Goal: Information Seeking & Learning: Learn about a topic

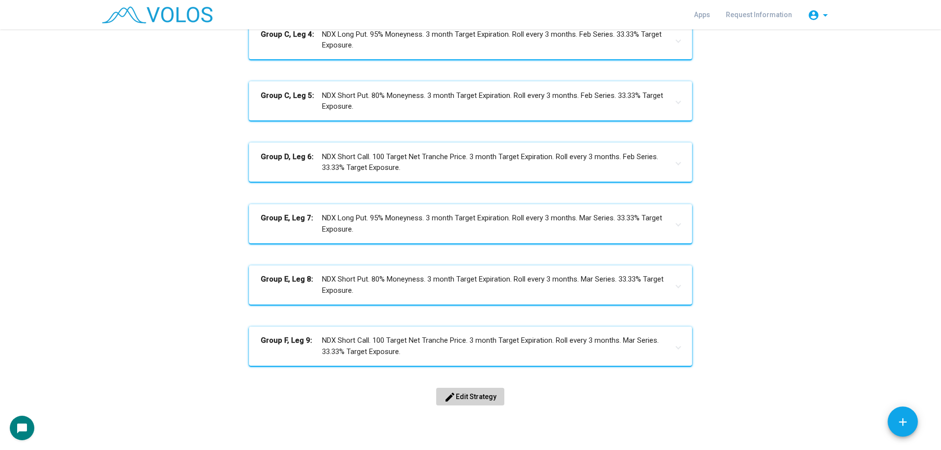
scroll to position [403, 0]
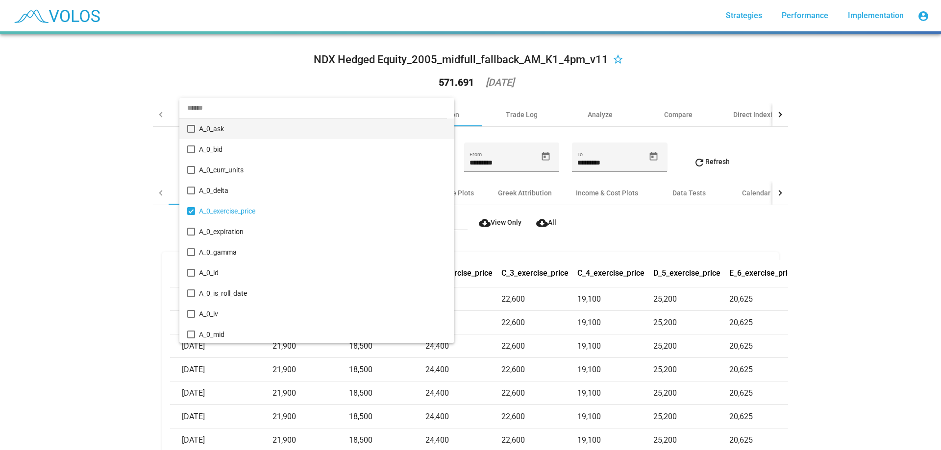
click at [161, 81] on div at bounding box center [470, 225] width 941 height 450
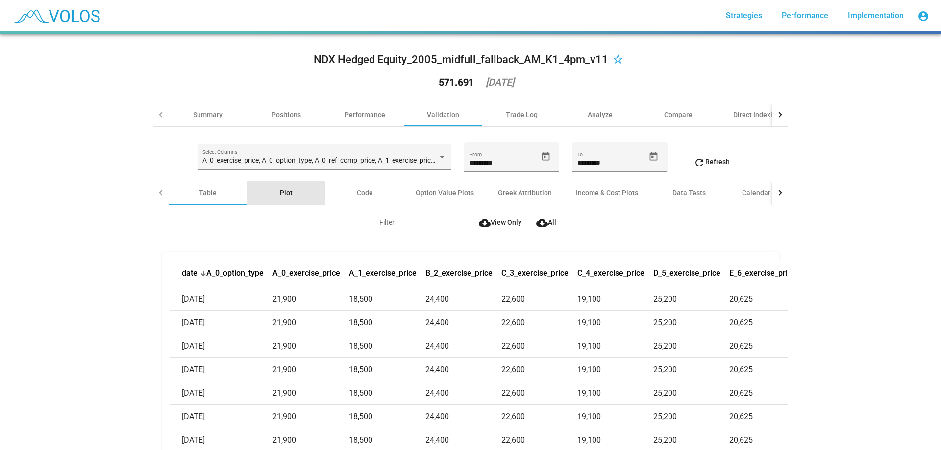
click at [293, 199] on div "Plot" at bounding box center [286, 193] width 78 height 24
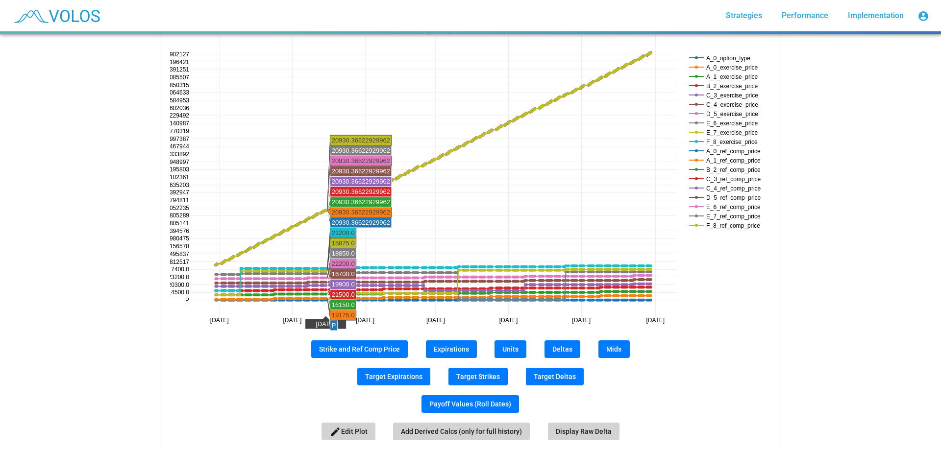
scroll to position [196, 0]
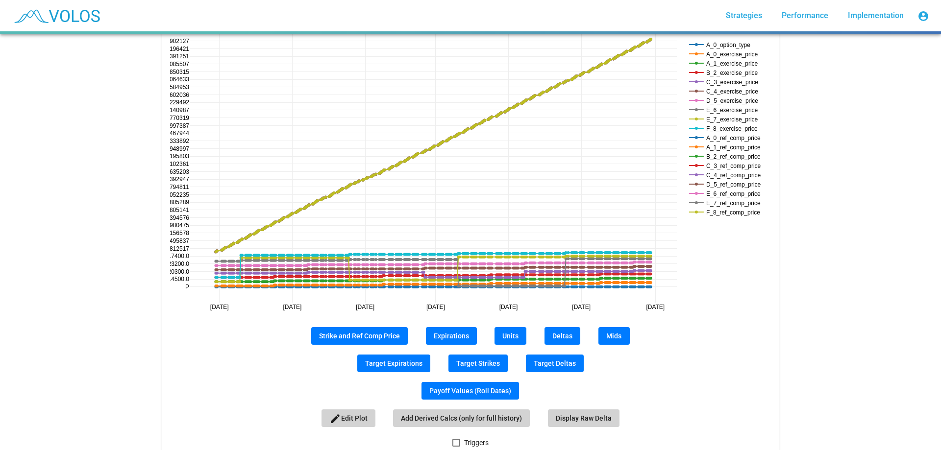
click at [503, 333] on span "Units" at bounding box center [510, 336] width 16 height 8
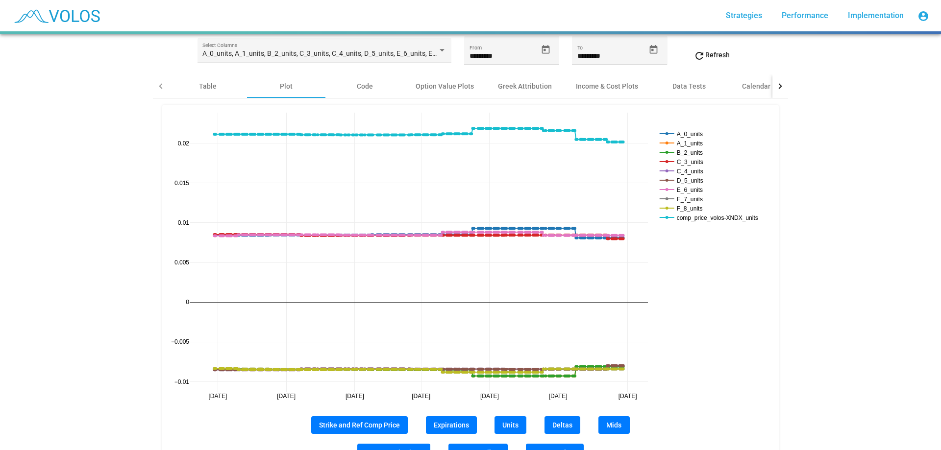
scroll to position [98, 0]
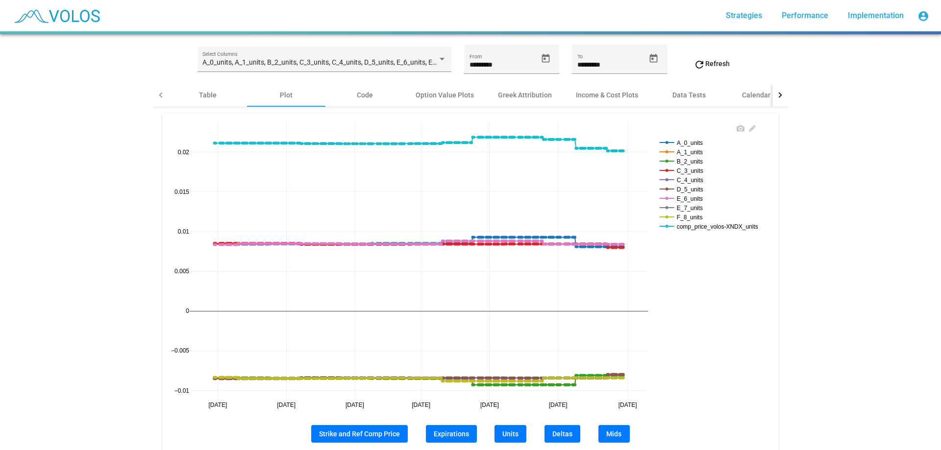
click at [722, 229] on rect at bounding box center [712, 226] width 111 height 9
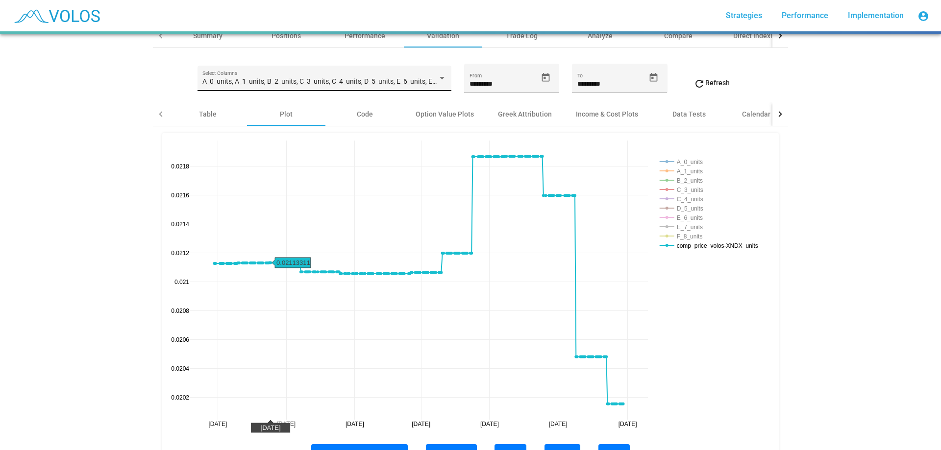
scroll to position [24, 0]
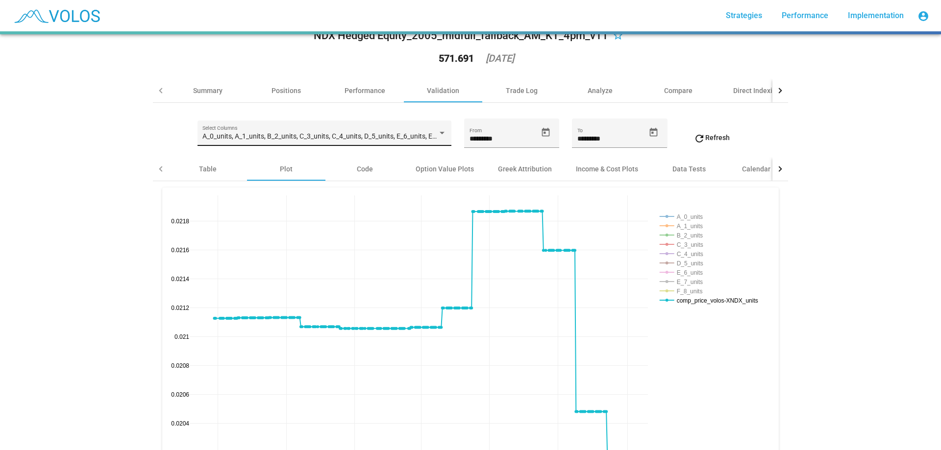
click at [308, 139] on span "A_0_units, A_1_units, B_2_units, C_3_units, C_4_units, D_5_units, E_6_units, E_…" at bounding box center [393, 136] width 382 height 8
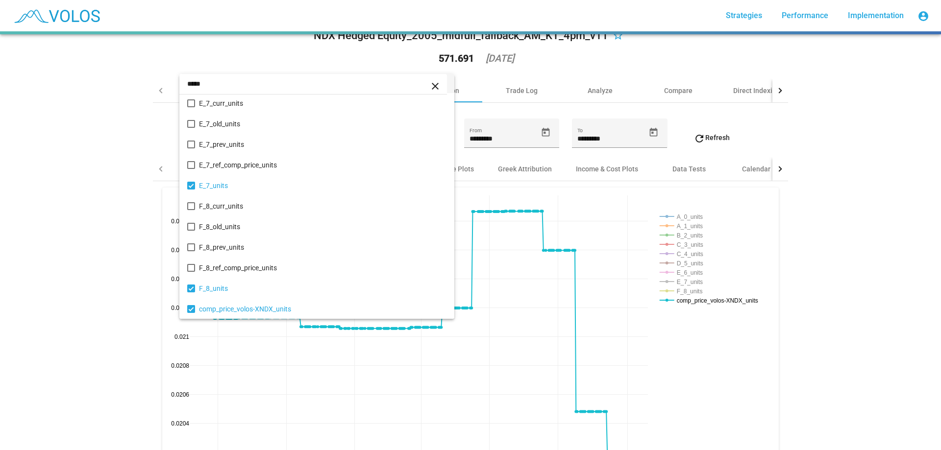
scroll to position [722, 0]
type input "*****"
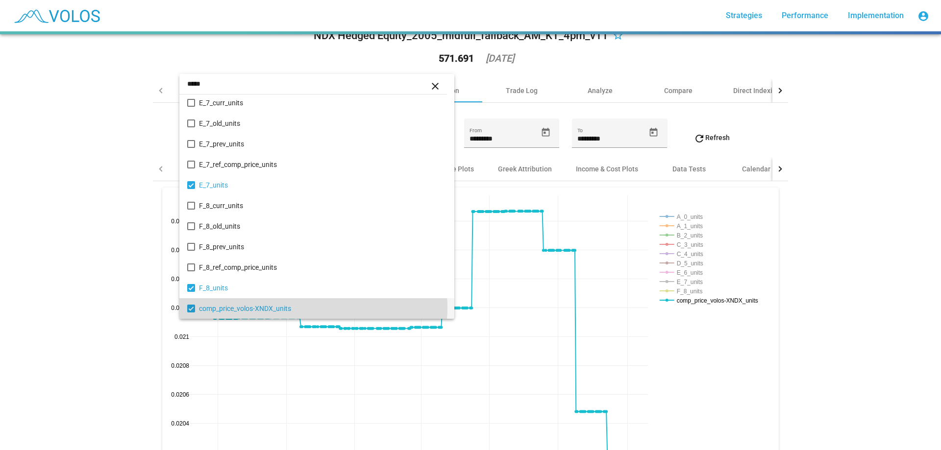
copy mat-option "comp_price_volos-XNDX_units"
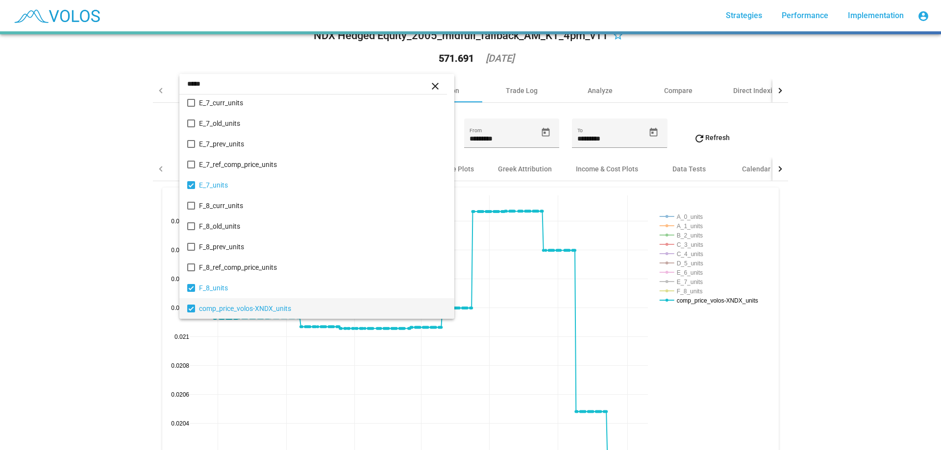
drag, startPoint x: 300, startPoint y: 308, endPoint x: 68, endPoint y: 297, distance: 232.1
click at [68, 297] on div "***** close A_0_curr_units A_0_old_units A_0_prev_units A_0_ref_comp_price_unit…" at bounding box center [470, 225] width 941 height 450
click at [67, 296] on div at bounding box center [470, 225] width 941 height 450
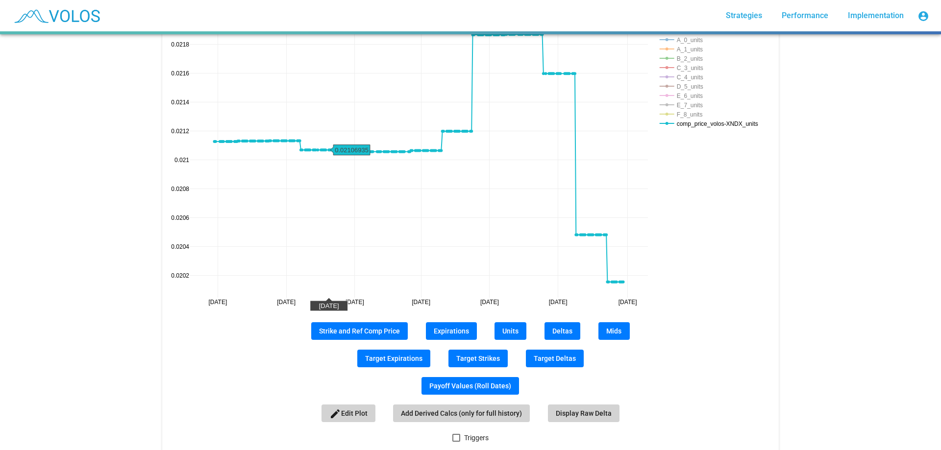
scroll to position [269, 0]
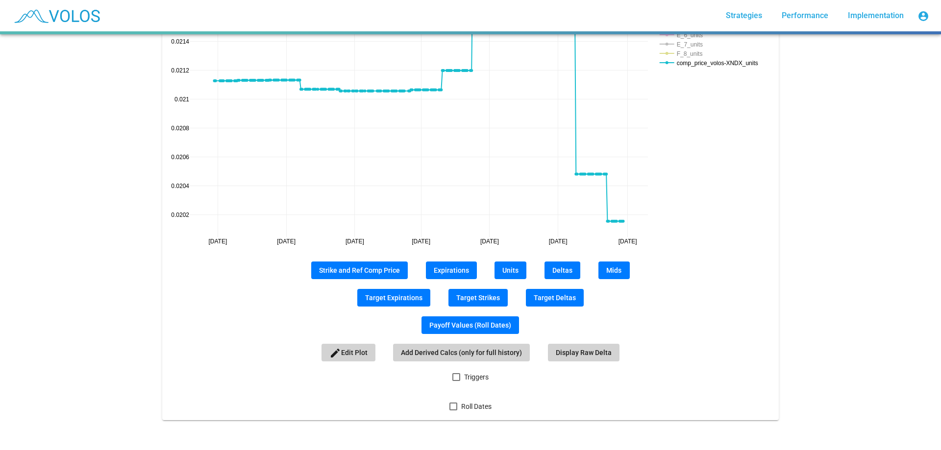
click at [616, 268] on button "Mids" at bounding box center [613, 271] width 31 height 18
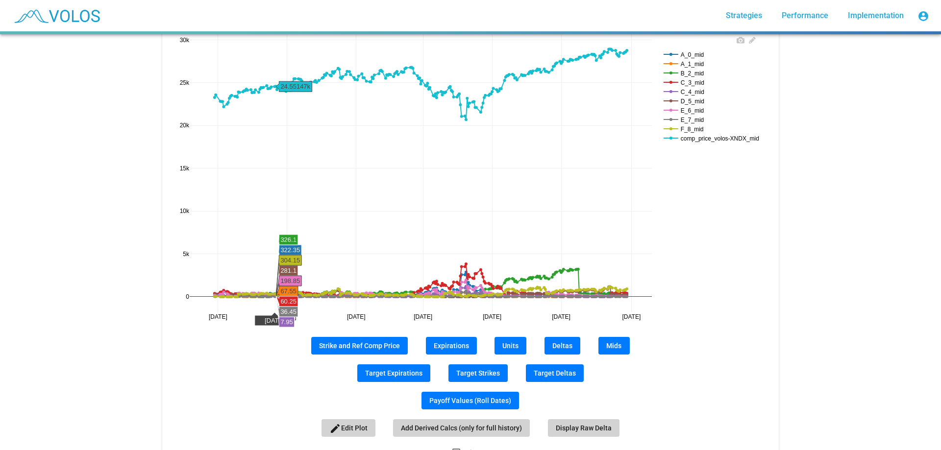
scroll to position [122, 0]
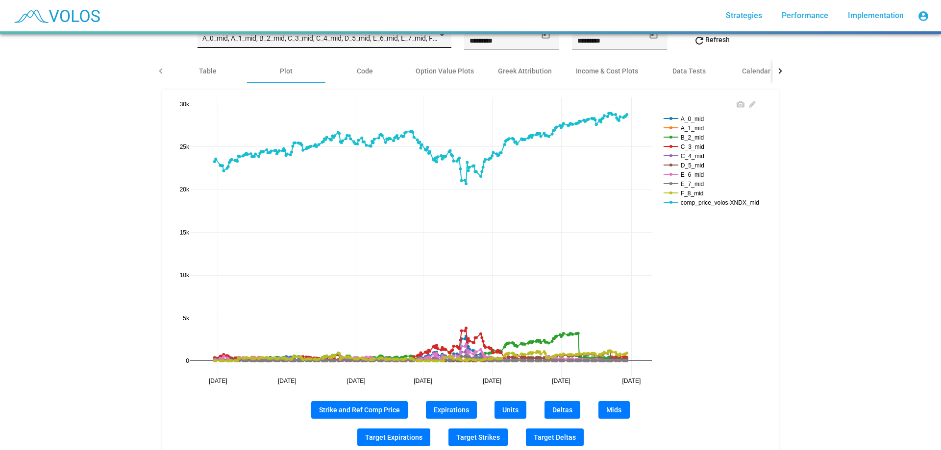
click at [722, 205] on rect at bounding box center [714, 202] width 107 height 9
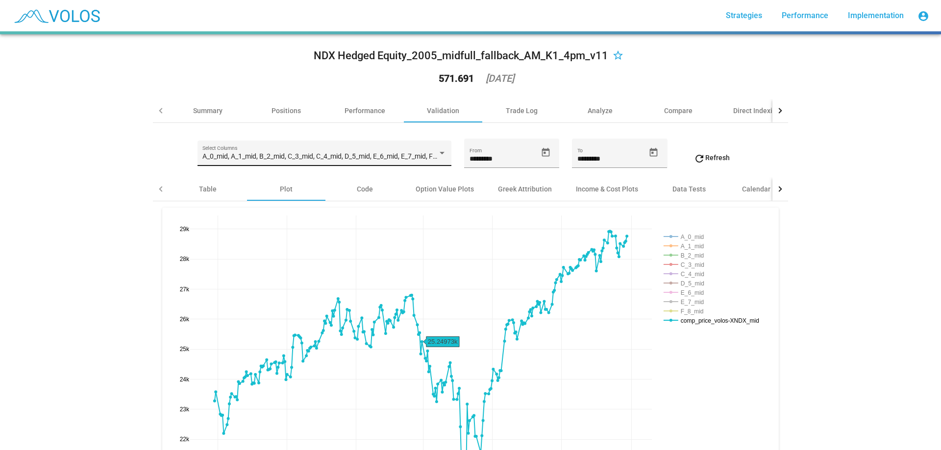
scroll to position [0, 0]
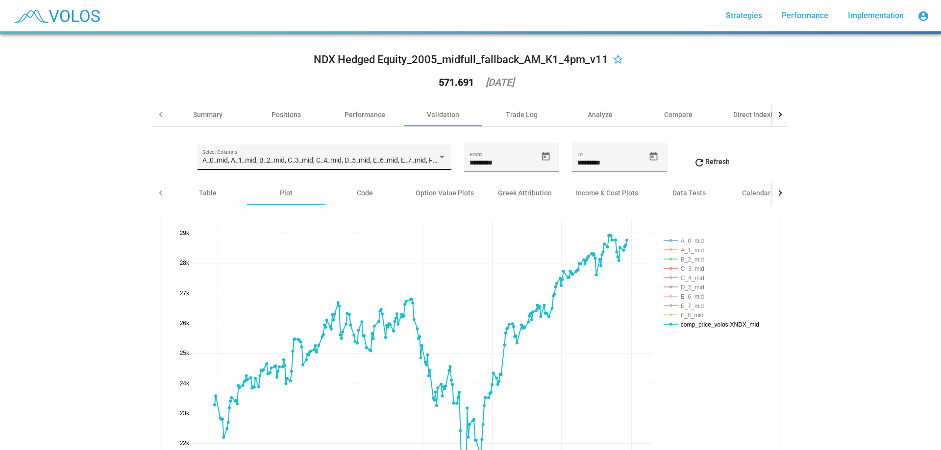
click at [378, 158] on span "A_0_mid, A_1_mid, B_2_mid, C_3_mid, C_4_mid, D_5_mid, E_6_mid, E_7_mid, F_8_mid…" at bounding box center [373, 160] width 343 height 8
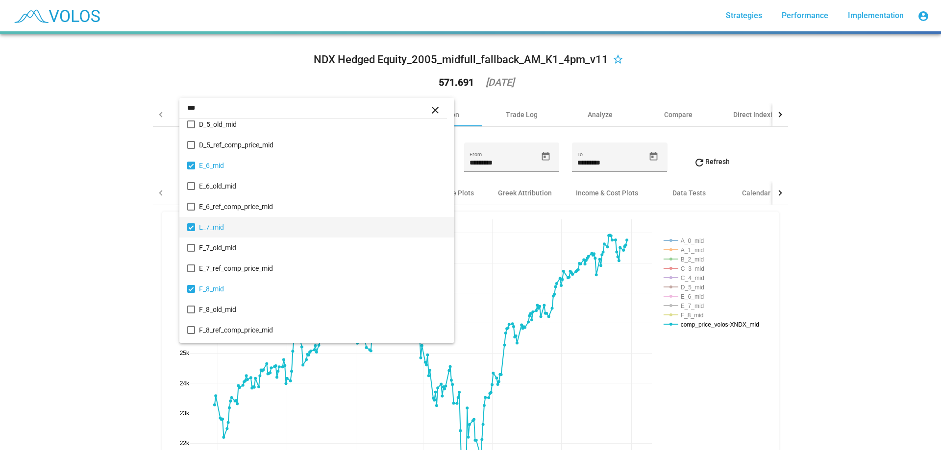
scroll to position [352, 0]
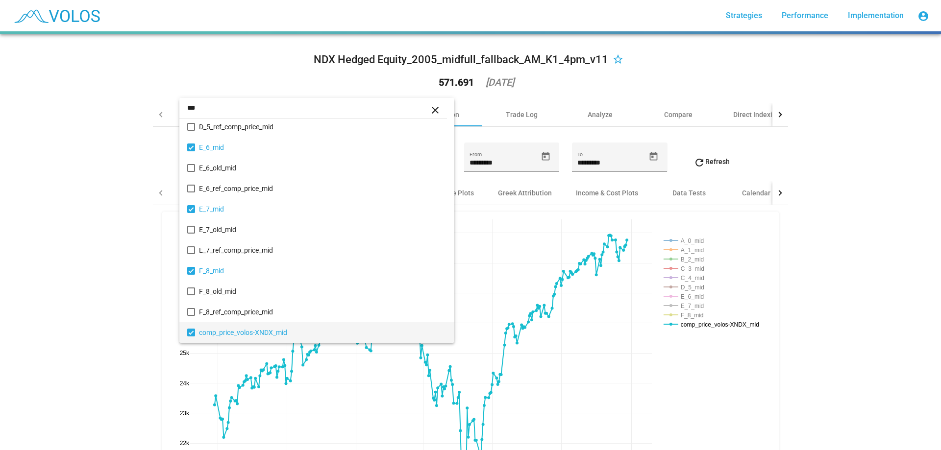
type input "***"
copy span "comp_price_volos-XNDX_mid"
drag, startPoint x: 300, startPoint y: 332, endPoint x: 110, endPoint y: 319, distance: 190.6
click at [111, 319] on div "*** close A_0_mid A_0_old_mid A_0_ref_comp_price_mid A_1_mid A_1_old_mid A_1_re…" at bounding box center [470, 225] width 941 height 450
click at [109, 318] on div at bounding box center [470, 225] width 941 height 450
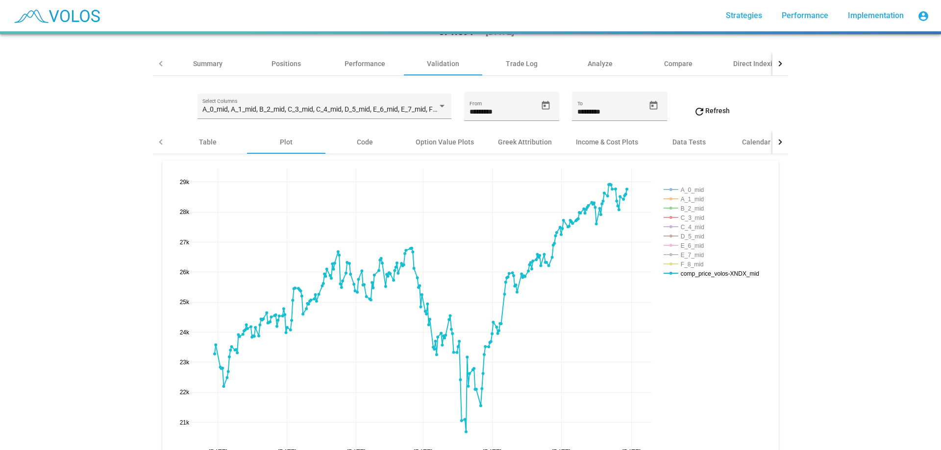
scroll to position [196, 0]
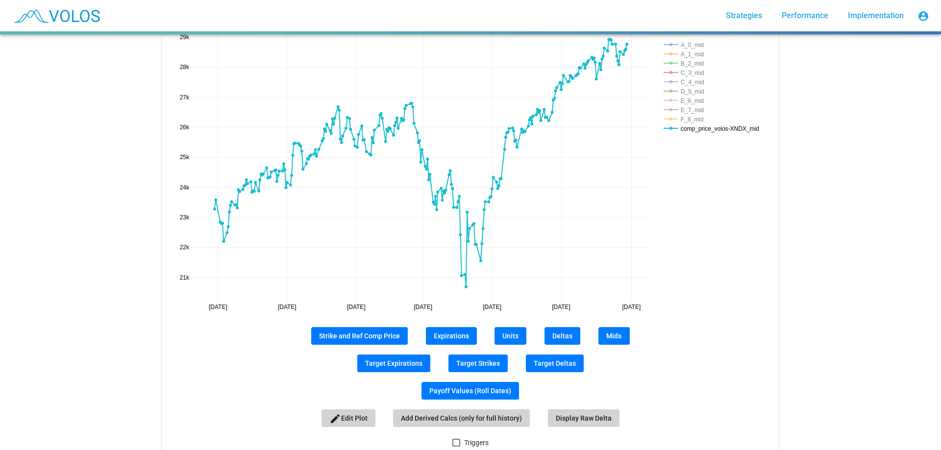
click at [512, 332] on span "Units" at bounding box center [510, 336] width 16 height 8
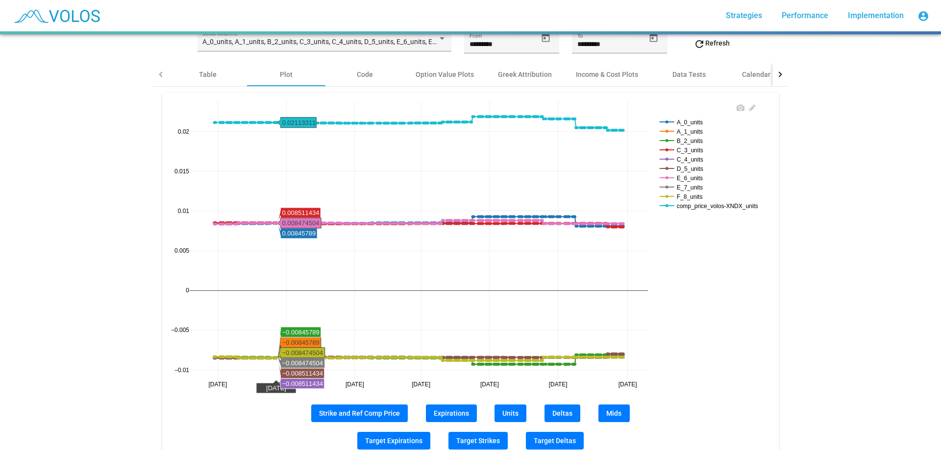
scroll to position [98, 0]
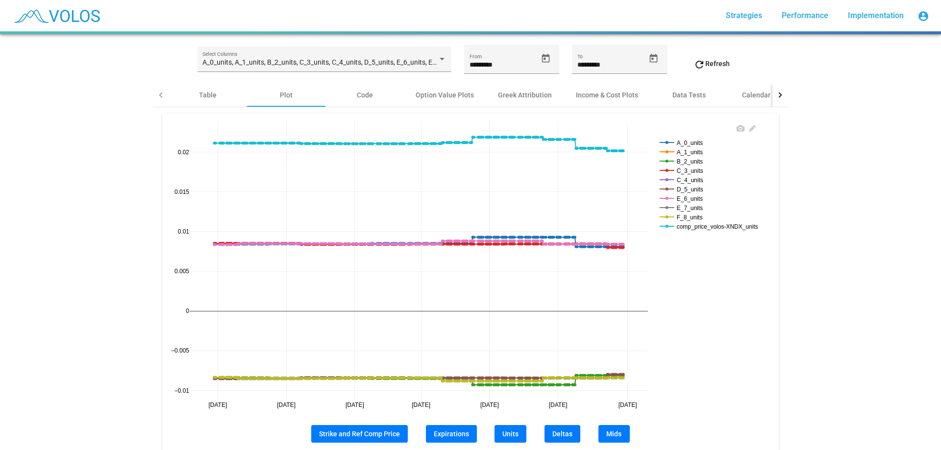
click at [720, 226] on rect at bounding box center [712, 226] width 111 height 9
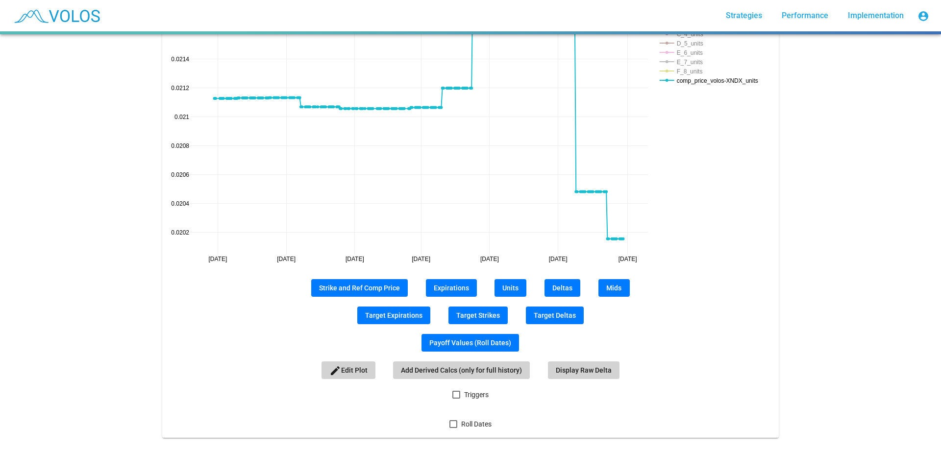
scroll to position [245, 0]
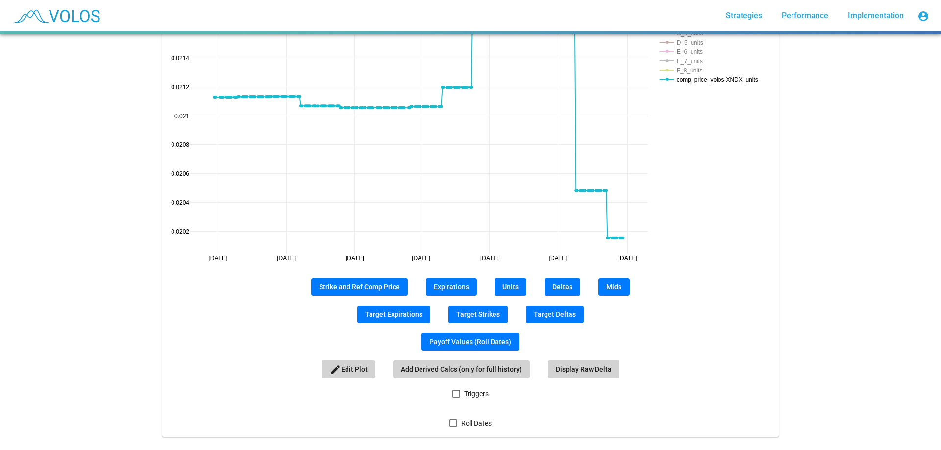
click at [612, 287] on span "Mids" at bounding box center [613, 287] width 15 height 8
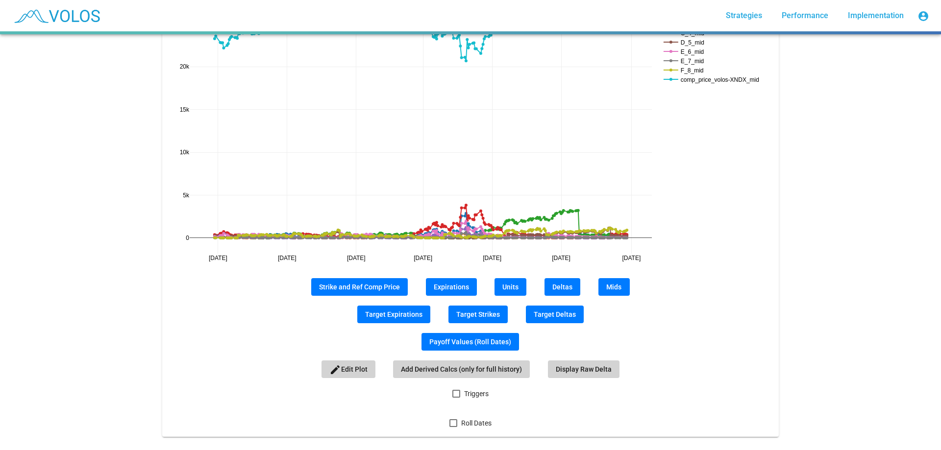
click at [729, 78] on rect at bounding box center [714, 79] width 107 height 9
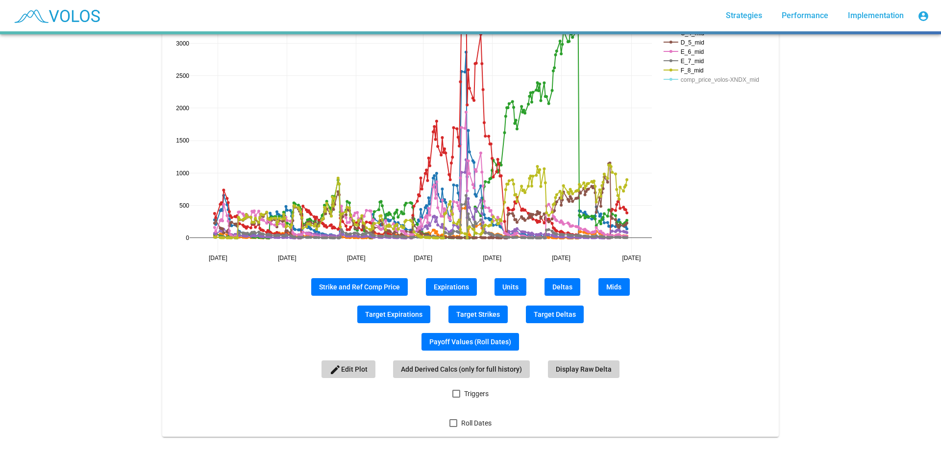
click at [729, 78] on rect at bounding box center [714, 79] width 107 height 9
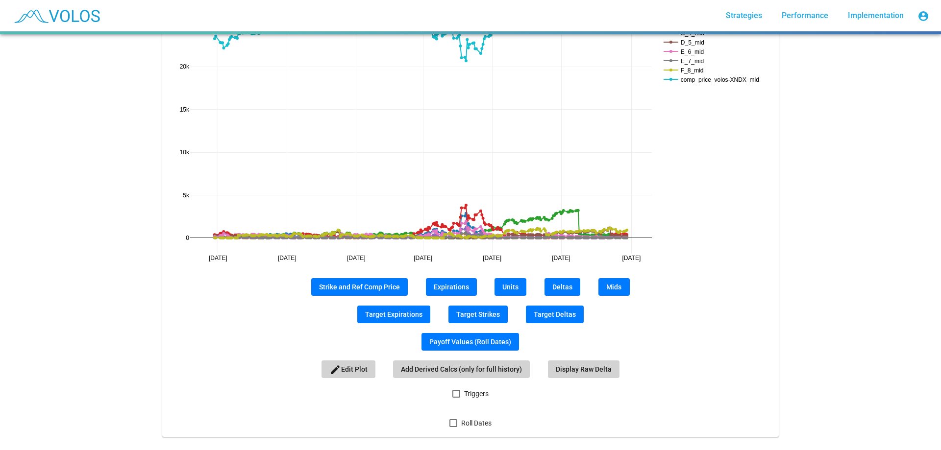
click at [729, 78] on rect at bounding box center [714, 79] width 107 height 9
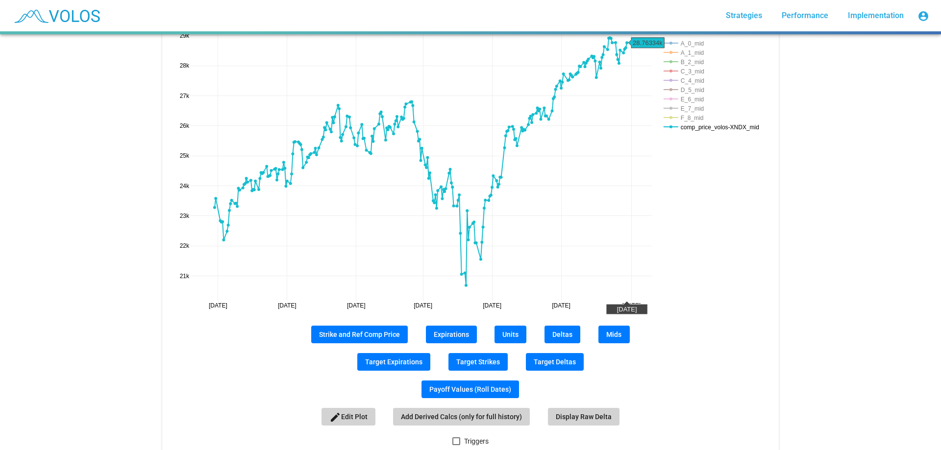
scroll to position [147, 0]
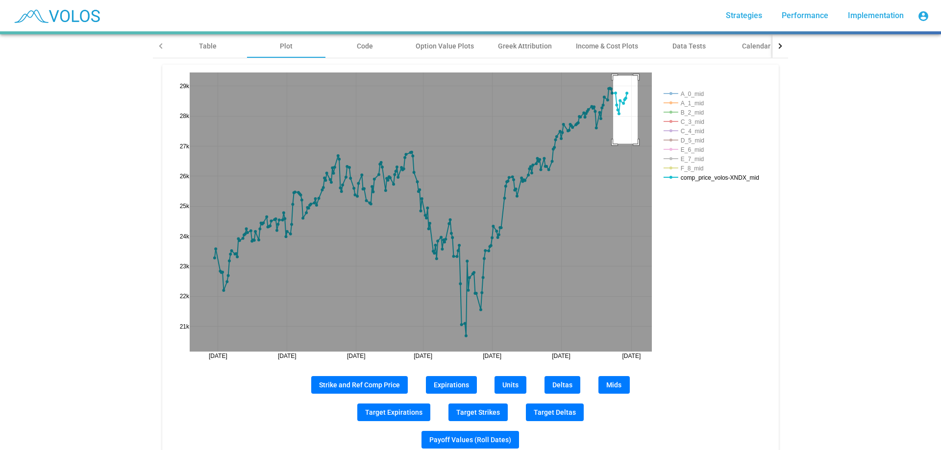
drag, startPoint x: 610, startPoint y: 144, endPoint x: 638, endPoint y: 70, distance: 79.3
